Goal: Task Accomplishment & Management: Use online tool/utility

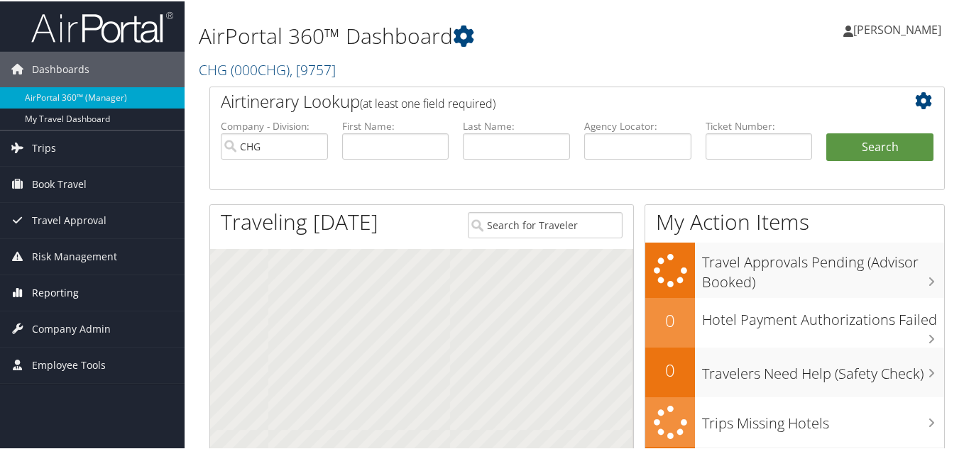
click at [69, 297] on span "Reporting" at bounding box center [55, 291] width 47 height 35
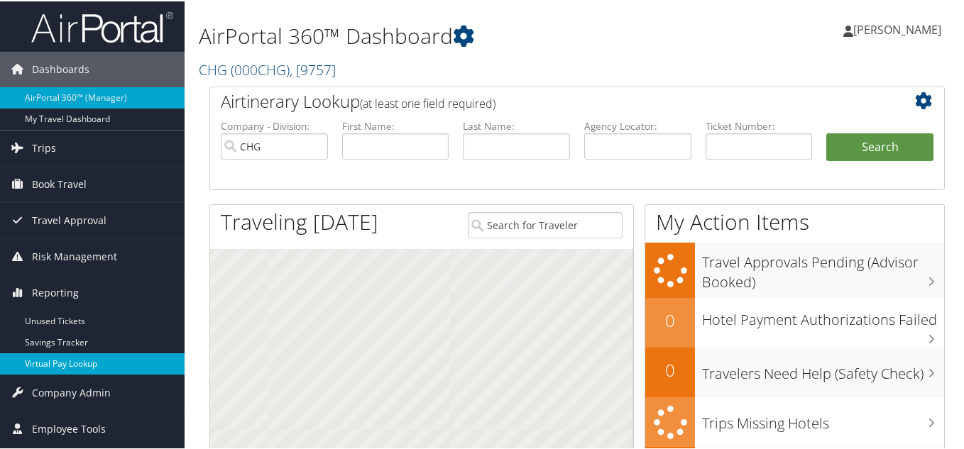
click at [64, 361] on link "Virtual Pay Lookup" at bounding box center [92, 362] width 185 height 21
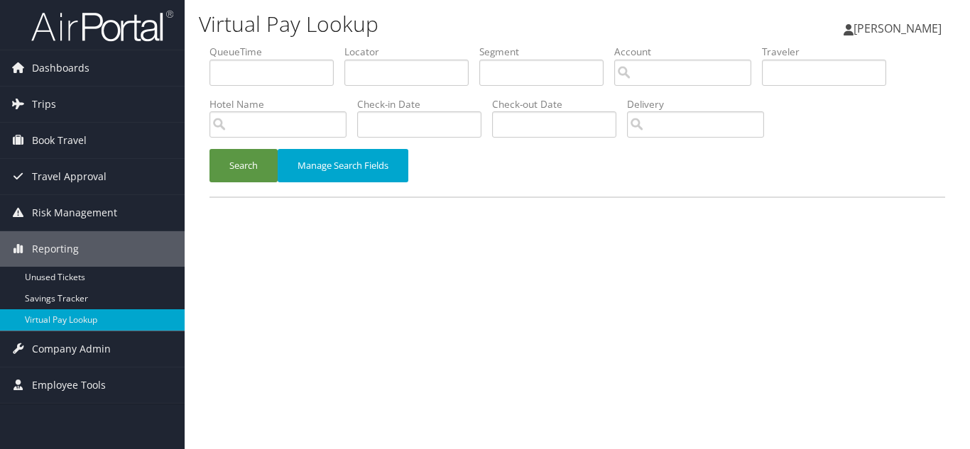
click at [478, 200] on div "QueueTime Locator Segment Account Traveler Hotel Name Check-in Date Check-out D…" at bounding box center [577, 129] width 757 height 168
click at [391, 70] on input "text" at bounding box center [406, 73] width 124 height 26
paste input "HRMTJW"
click at [209, 149] on button "Search" at bounding box center [243, 165] width 68 height 33
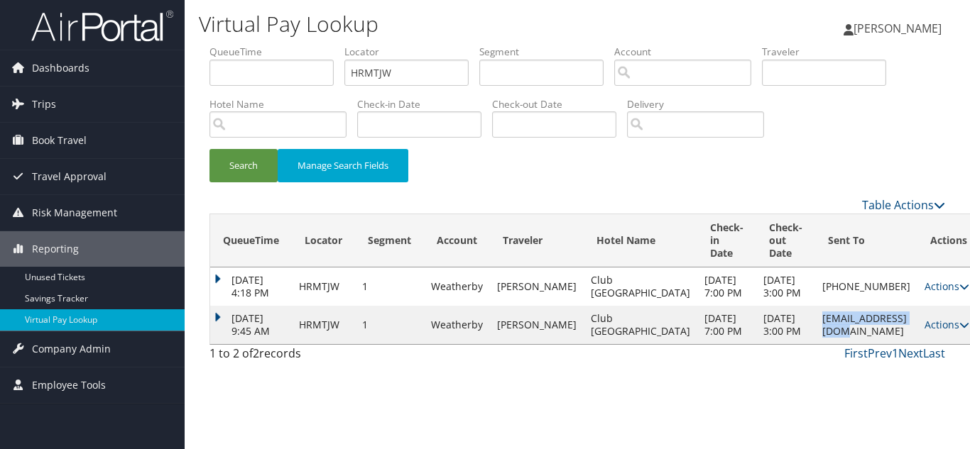
drag, startPoint x: 870, startPoint y: 363, endPoint x: 760, endPoint y: 369, distance: 110.2
click at [815, 344] on td "[EMAIL_ADDRESS][DOMAIN_NAME]" at bounding box center [866, 325] width 102 height 38
copy td "[EMAIL_ADDRESS][DOMAIN_NAME]"
click at [959, 330] on icon at bounding box center [964, 325] width 10 height 10
click at [894, 409] on link "Logs" at bounding box center [884, 408] width 89 height 24
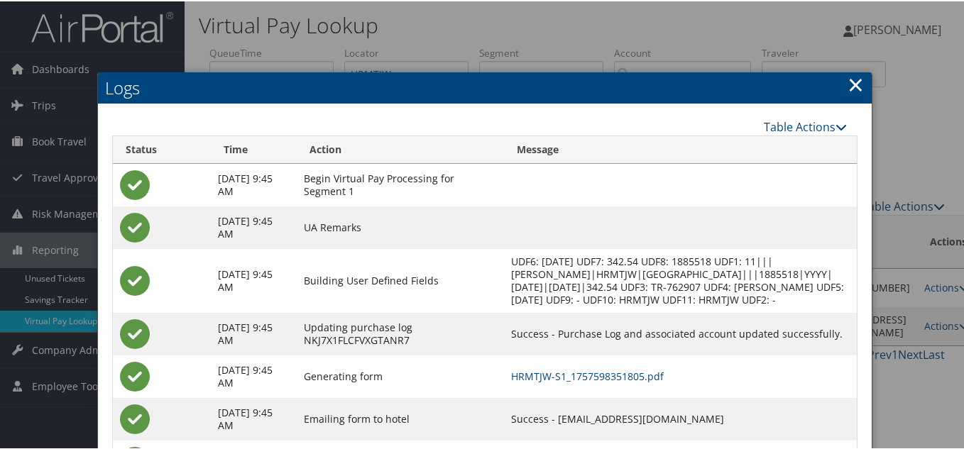
click at [856, 84] on link "×" at bounding box center [856, 83] width 16 height 28
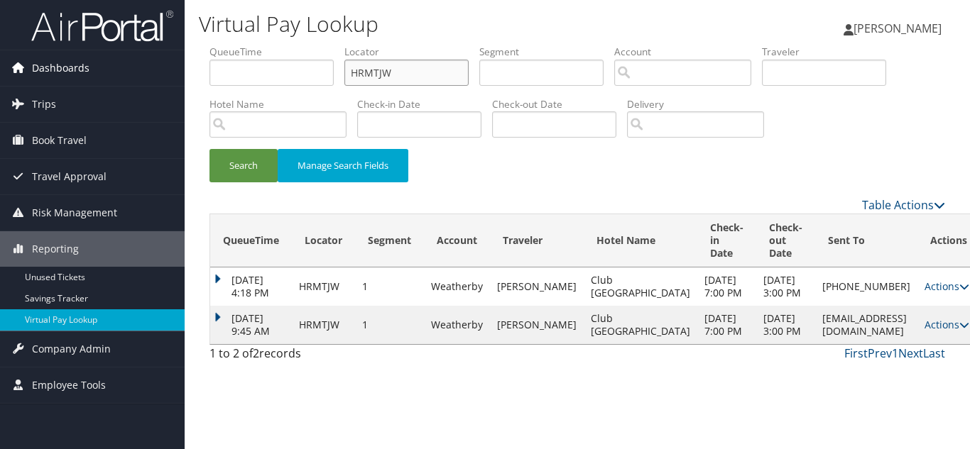
drag, startPoint x: 356, startPoint y: 77, endPoint x: 177, endPoint y: 76, distance: 179.6
click at [177, 76] on div "Dashboards AirPortal 360™ (Manager) My Travel Dashboard Trips Airtinerary® Look…" at bounding box center [485, 224] width 970 height 449
paste input "UYQCWN"
click at [209, 149] on button "Search" at bounding box center [243, 165] width 68 height 33
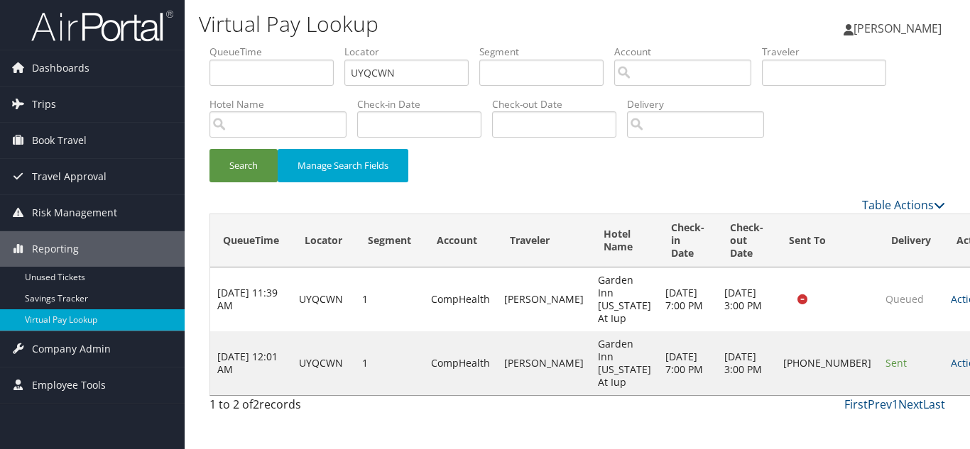
click at [943, 371] on td "Actions Resend Logs Delivery Information View Itinerary" at bounding box center [974, 364] width 62 height 64
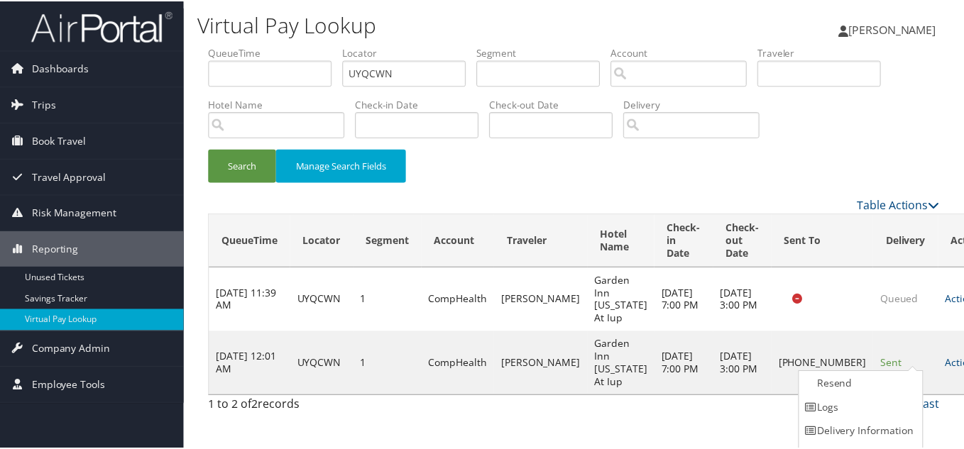
scroll to position [20, 0]
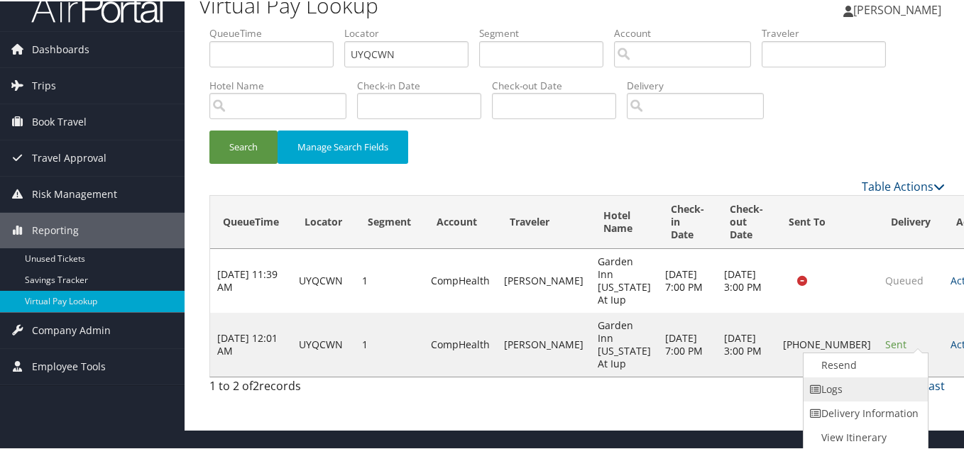
click at [845, 390] on link "Logs" at bounding box center [864, 388] width 121 height 24
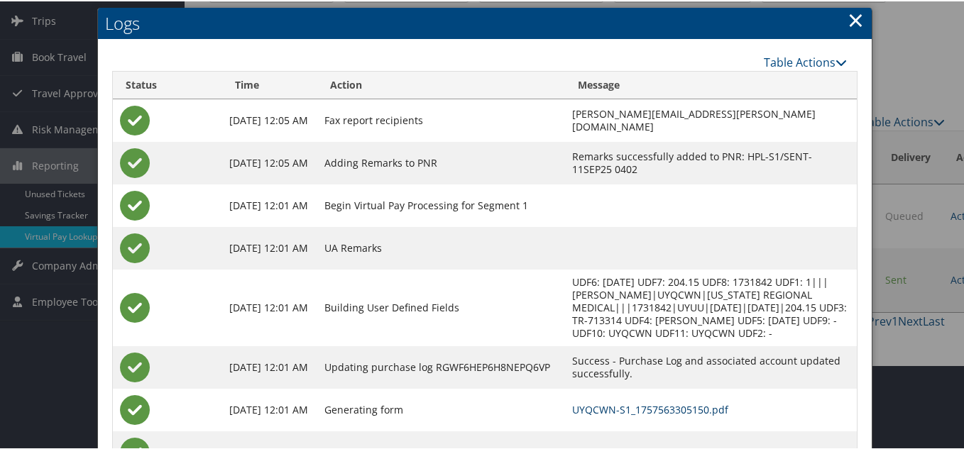
scroll to position [6, 0]
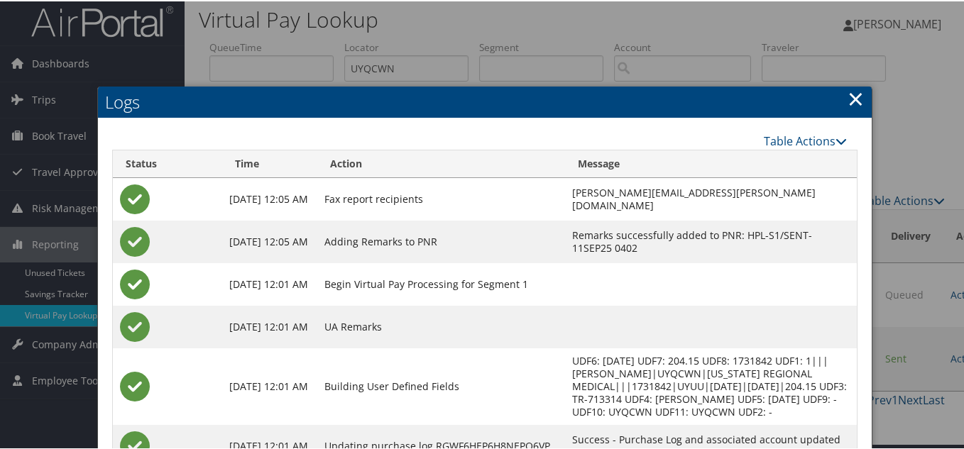
click at [852, 97] on link "×" at bounding box center [856, 97] width 16 height 28
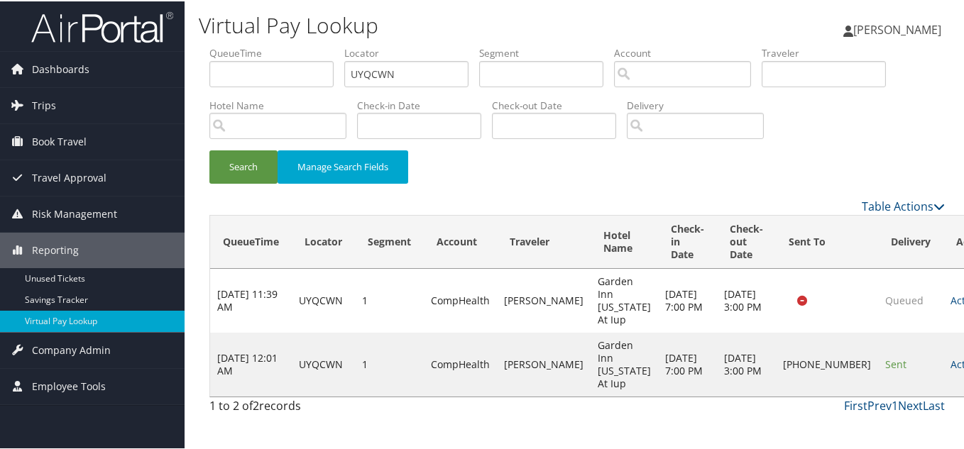
scroll to position [0, 0]
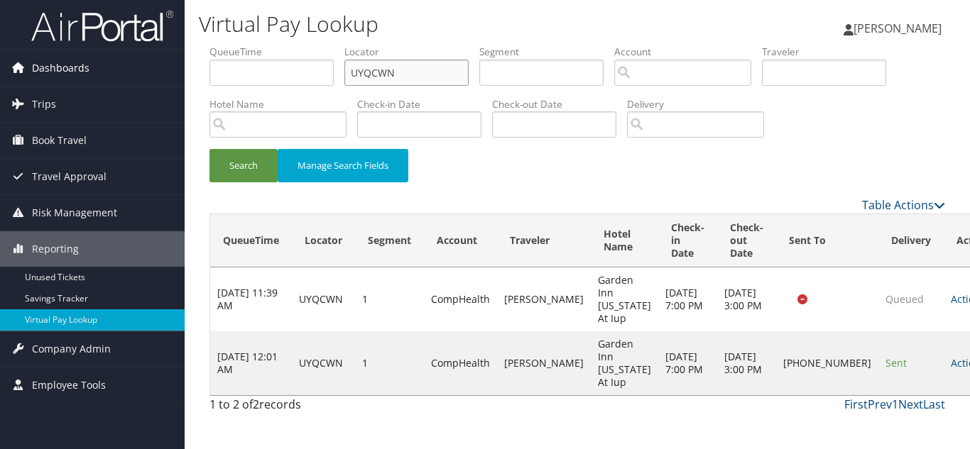
drag, startPoint x: 417, startPoint y: 79, endPoint x: 181, endPoint y: 70, distance: 236.6
click at [181, 70] on div "Dashboards AirPortal 360™ (Manager) My Travel Dashboard Trips Airtinerary® Look…" at bounding box center [485, 224] width 970 height 449
paste input "MHZZFI"
click at [209, 149] on button "Search" at bounding box center [243, 165] width 68 height 33
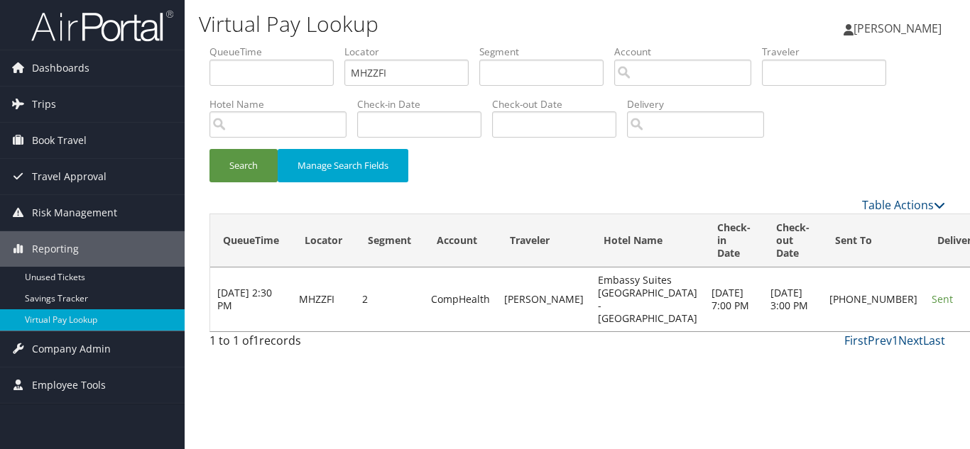
click at [860, 344] on link "Logs" at bounding box center [866, 344] width 121 height 24
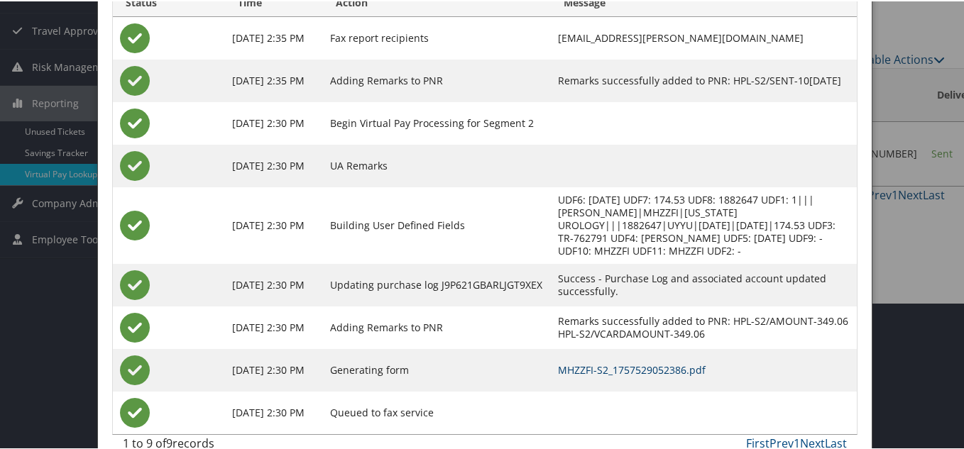
scroll to position [16, 0]
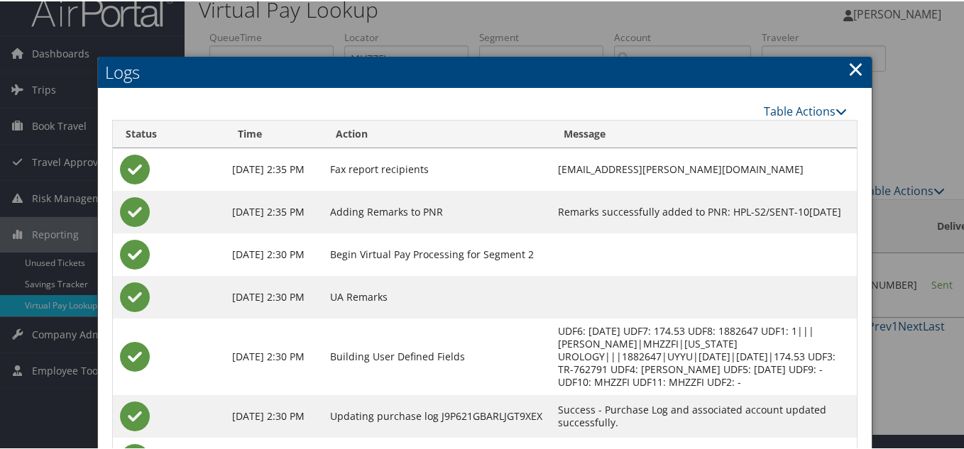
click at [849, 66] on link "×" at bounding box center [856, 67] width 16 height 28
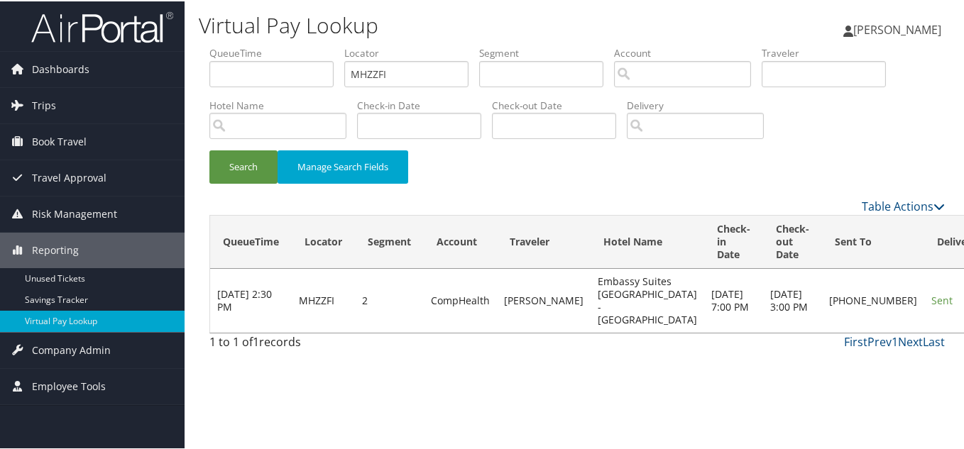
scroll to position [0, 0]
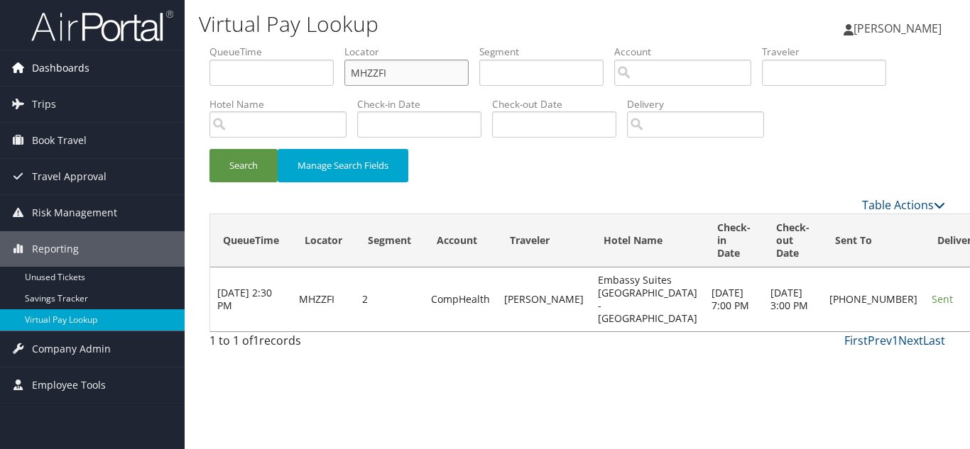
drag, startPoint x: 300, startPoint y: 79, endPoint x: 91, endPoint y: 84, distance: 208.8
click at [119, 82] on div "Dashboards AirPortal 360™ (Manager) My Travel Dashboard Trips Airtinerary® Look…" at bounding box center [485, 224] width 970 height 449
paste input "FWJCZP"
click at [209, 149] on button "Search" at bounding box center [243, 165] width 68 height 33
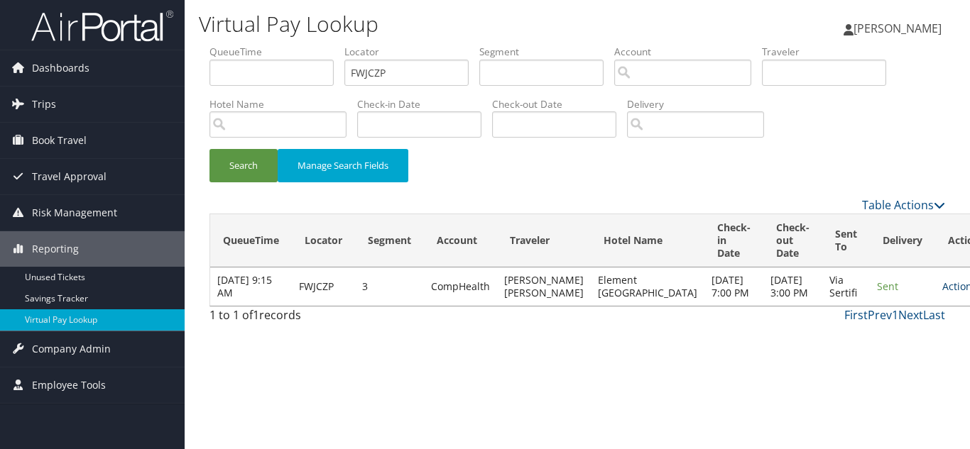
click at [942, 293] on link "Actions" at bounding box center [964, 286] width 45 height 13
click at [884, 341] on link "Logs" at bounding box center [882, 338] width 89 height 24
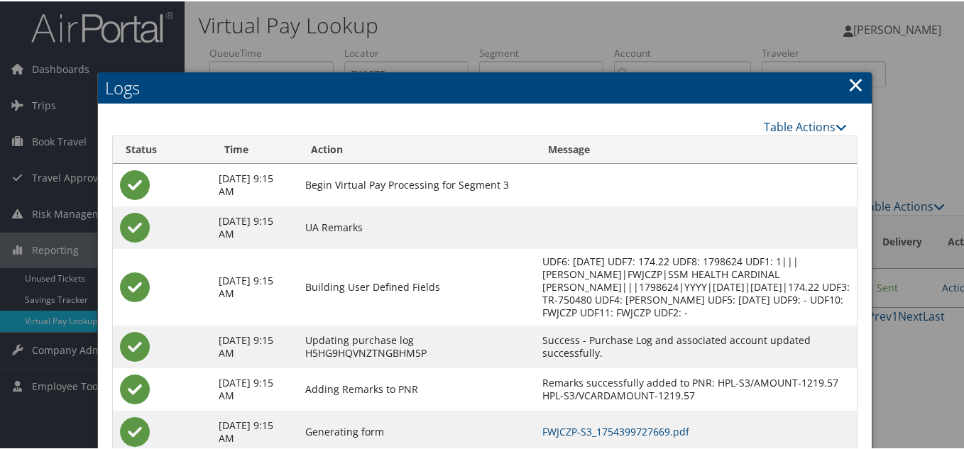
click at [854, 87] on link "×" at bounding box center [856, 83] width 16 height 28
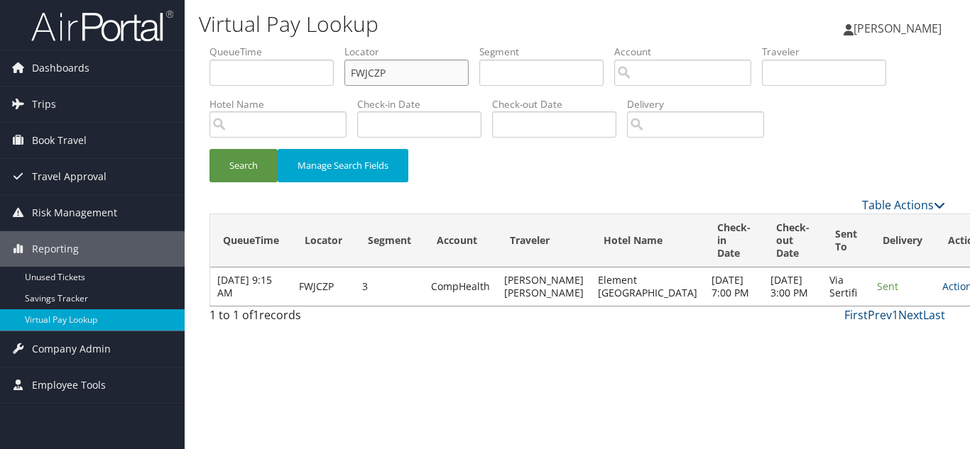
drag, startPoint x: 424, startPoint y: 75, endPoint x: 187, endPoint y: 75, distance: 237.8
click at [188, 75] on div "Virtual Pay Lookup [PERSON_NAME] [PERSON_NAME] My Settings Travel Agency Contac…" at bounding box center [577, 224] width 785 height 449
paste input "TR-747290"
click at [405, 73] on input "FWJCZP" at bounding box center [406, 73] width 124 height 26
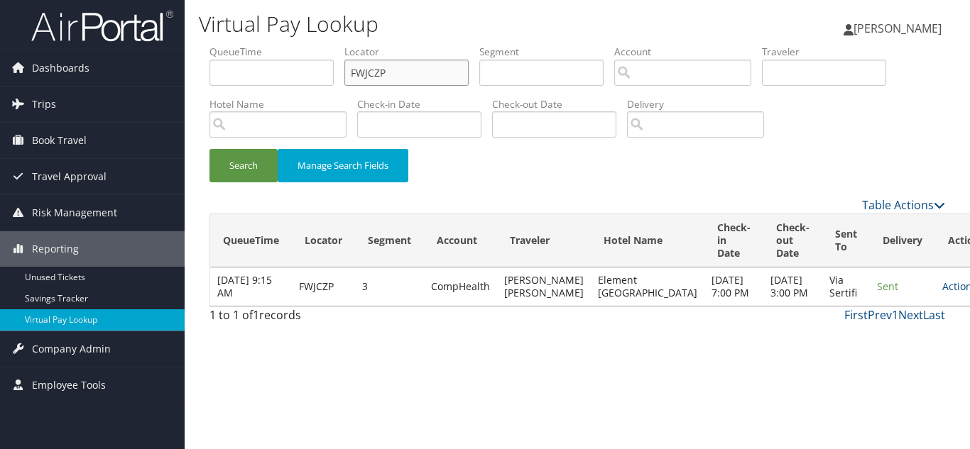
click at [405, 73] on input "FWJCZP" at bounding box center [406, 73] width 124 height 26
paste input "JTNNGU"
click at [209, 149] on button "Search" at bounding box center [243, 165] width 68 height 33
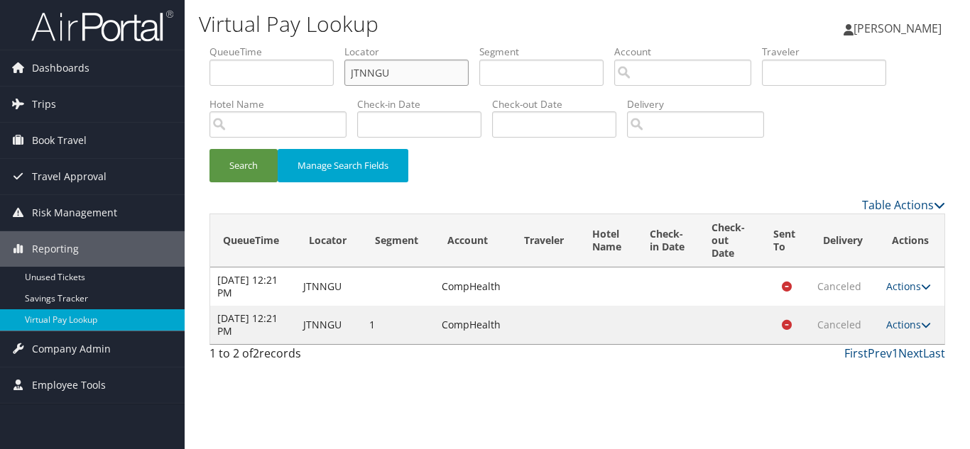
drag, startPoint x: 392, startPoint y: 76, endPoint x: 293, endPoint y: 82, distance: 98.9
click at [296, 45] on ul "QueueTime Locator JTNNGU Segment Account Traveler Hotel Name Check-in Date Chec…" at bounding box center [576, 45] width 735 height 0
paste input "SPBHYN"
type input "SPBHYN"
click at [209, 149] on button "Search" at bounding box center [243, 165] width 68 height 33
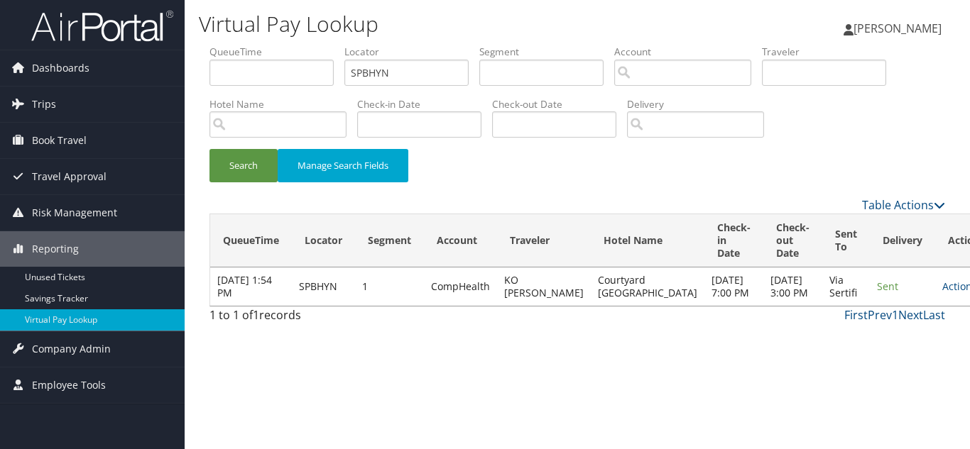
click at [515, 169] on div "Search Manage Search Fields" at bounding box center [577, 173] width 757 height 48
click at [969, 292] on icon at bounding box center [982, 287] width 10 height 10
click at [889, 335] on link "Logs" at bounding box center [883, 338] width 89 height 24
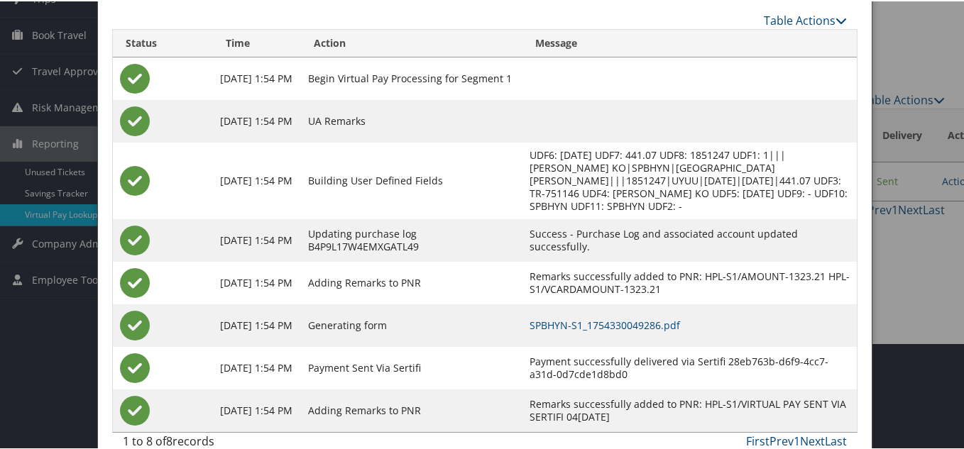
scroll to position [128, 0]
